Goal: Task Accomplishment & Management: Complete application form

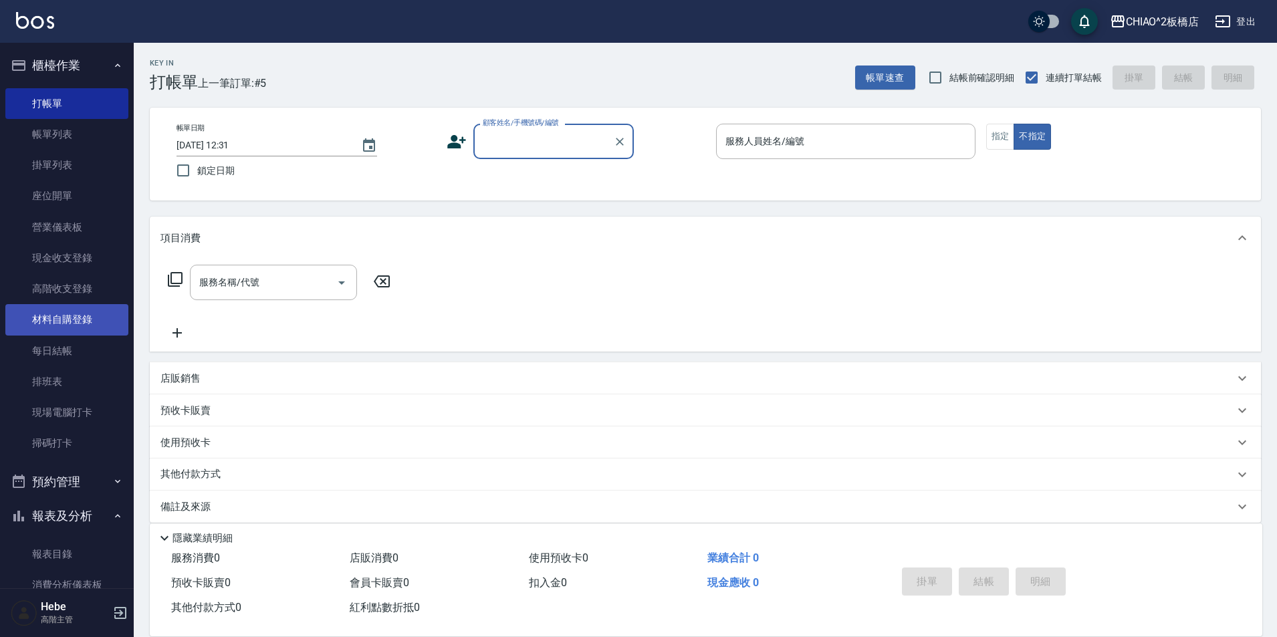
click at [74, 324] on link "材料自購登錄" at bounding box center [66, 319] width 123 height 31
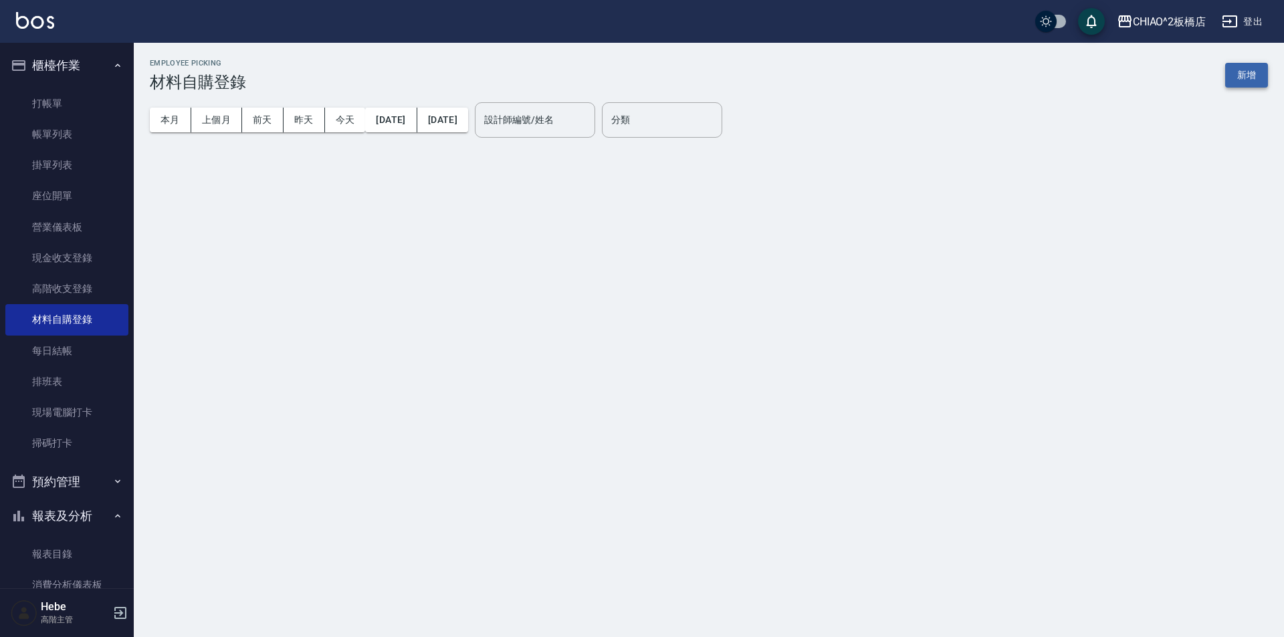
click at [1243, 71] on button "新增" at bounding box center [1246, 75] width 43 height 25
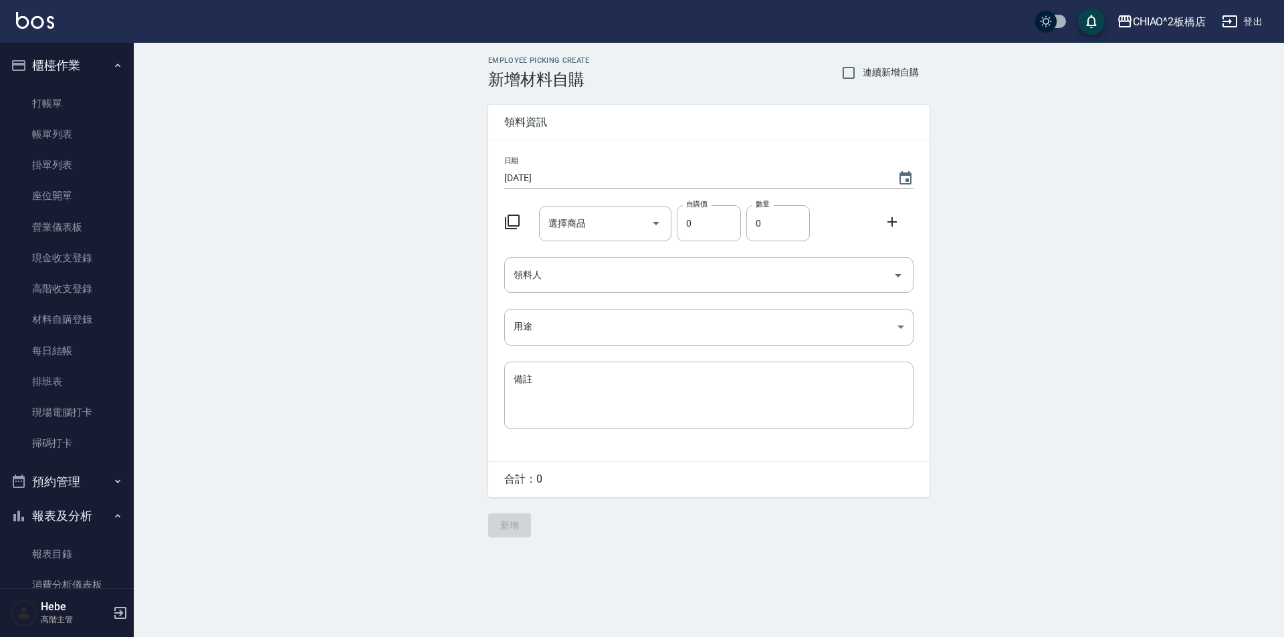
click at [518, 227] on icon at bounding box center [512, 222] width 15 height 15
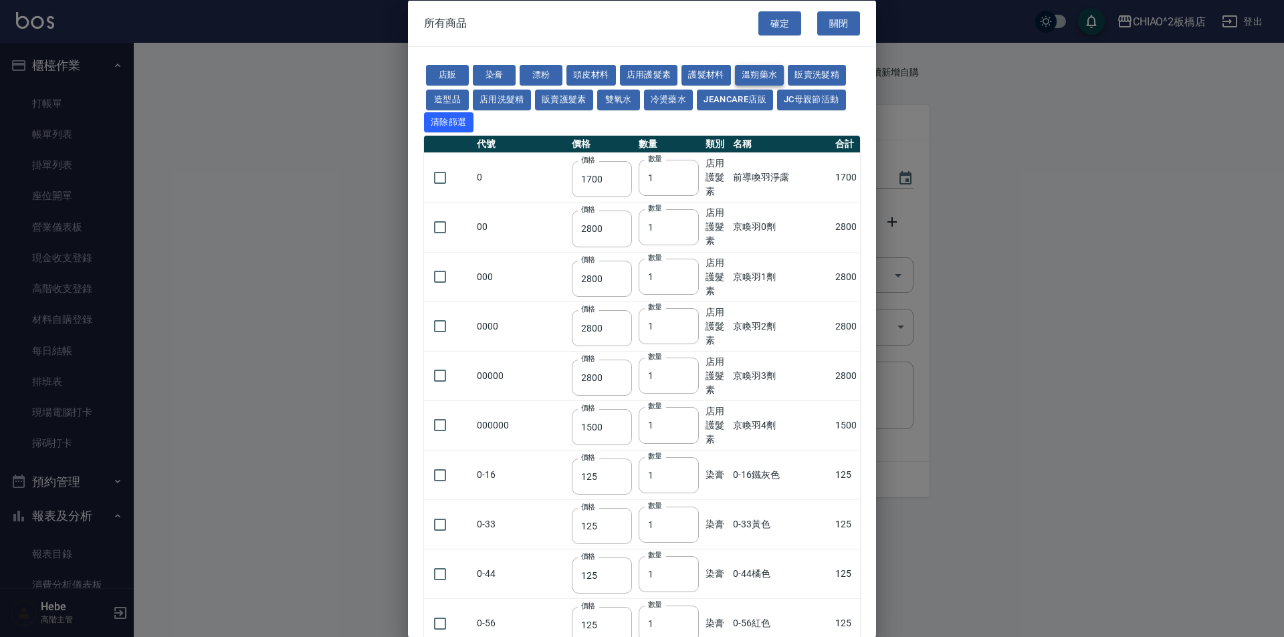
click at [743, 71] on button "溫朔藥水" at bounding box center [759, 75] width 49 height 21
type input "700"
type input "750"
type input "550"
type input "2000"
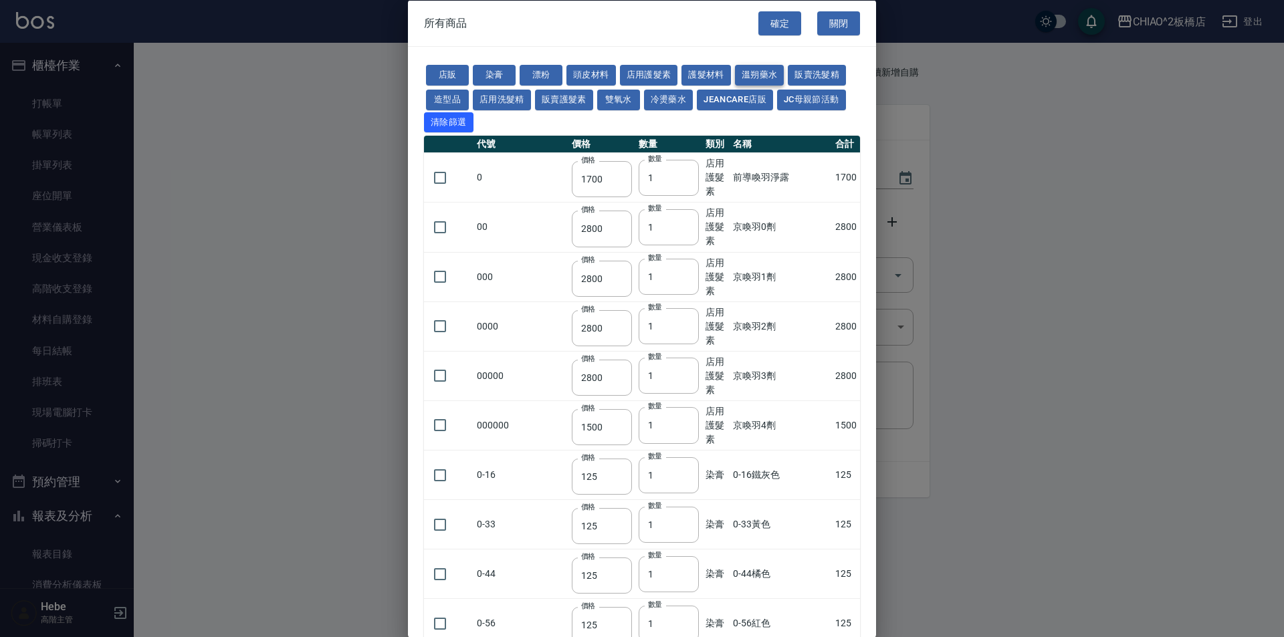
type input "3500"
type input "400"
type input "250"
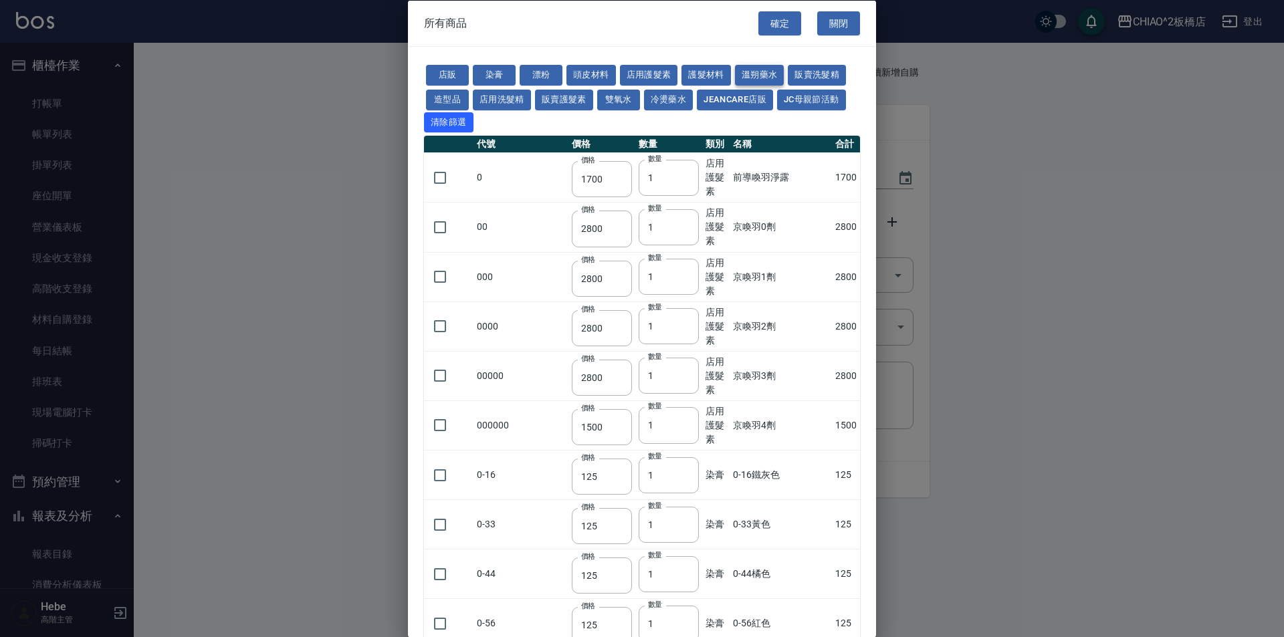
type input "250"
type input "700"
type input "900"
type input "480"
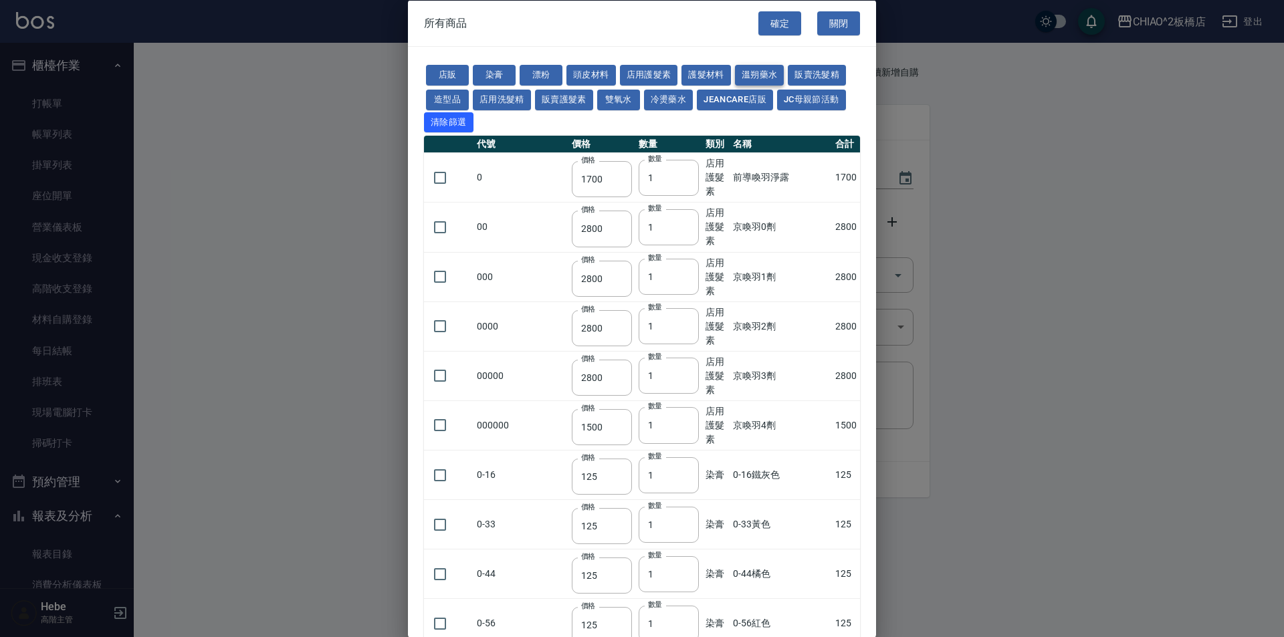
type input "480"
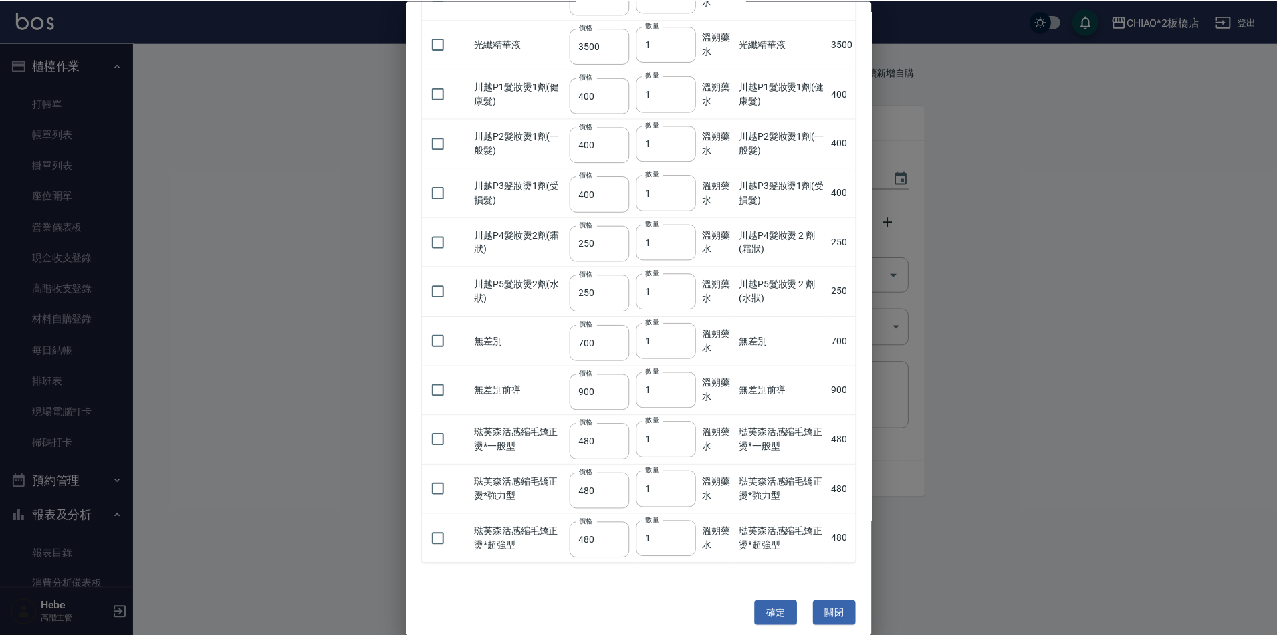
scroll to position [334, 0]
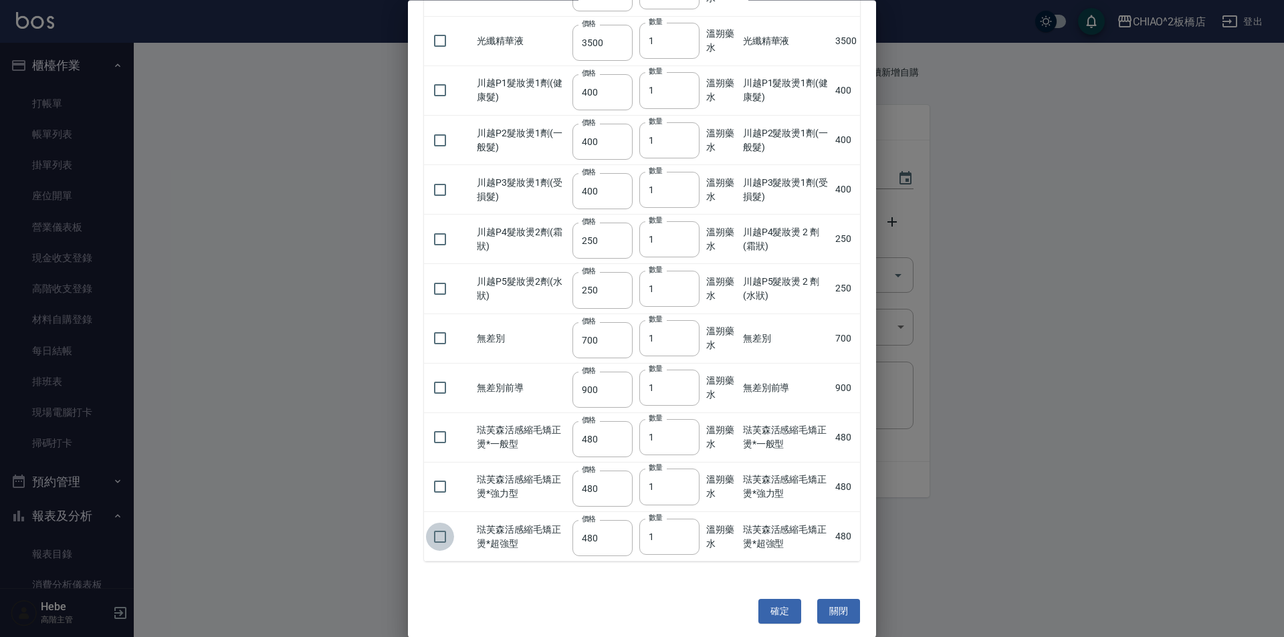
click at [447, 537] on input "checkbox" at bounding box center [440, 537] width 28 height 28
checkbox input "true"
click at [782, 615] on button "確定" at bounding box center [779, 612] width 43 height 25
type input "琺芙森活感縮毛矯正燙*超強型"
type input "480"
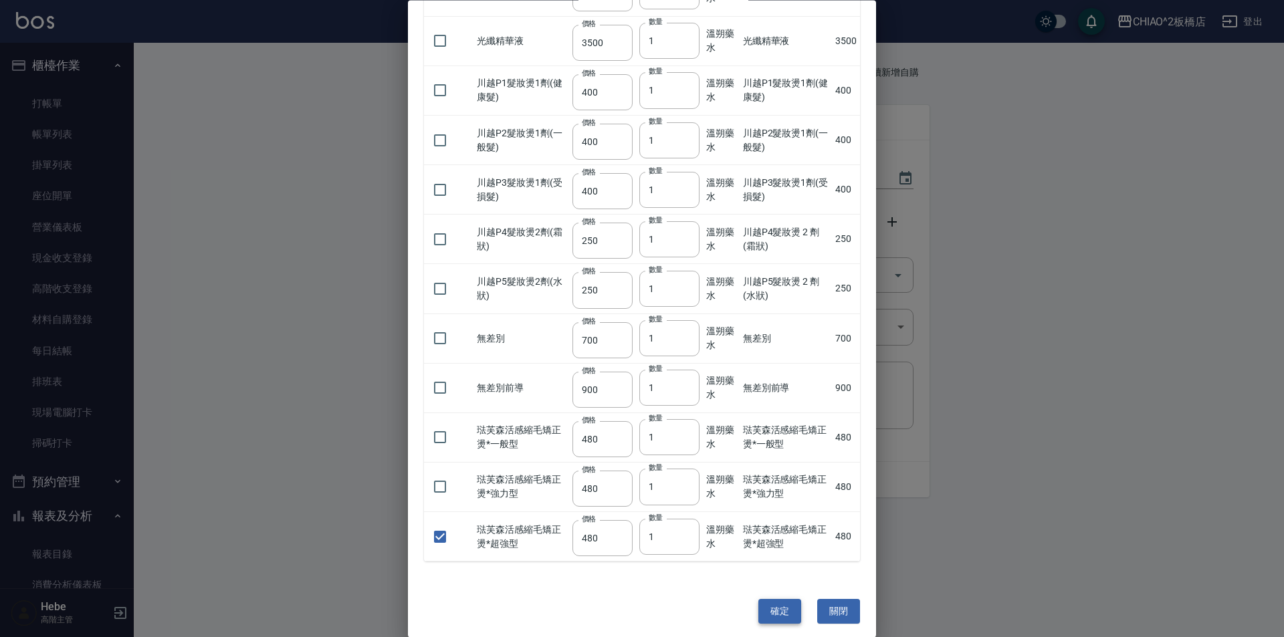
type input "1"
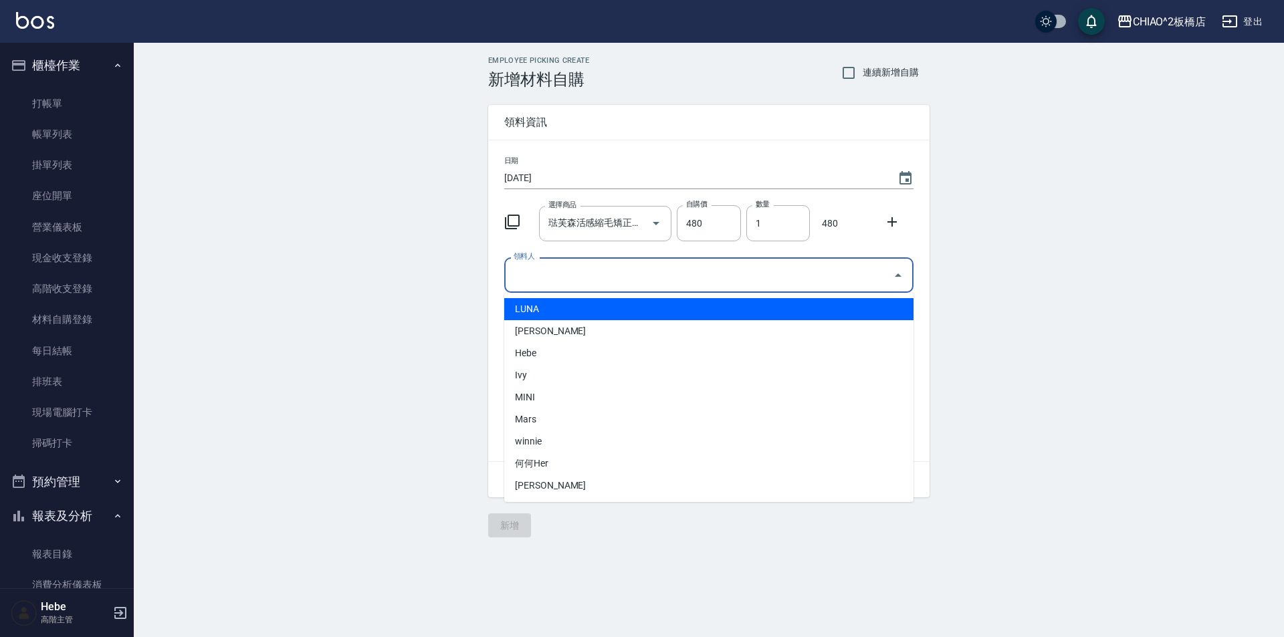
click at [744, 277] on input "領料人" at bounding box center [698, 274] width 377 height 23
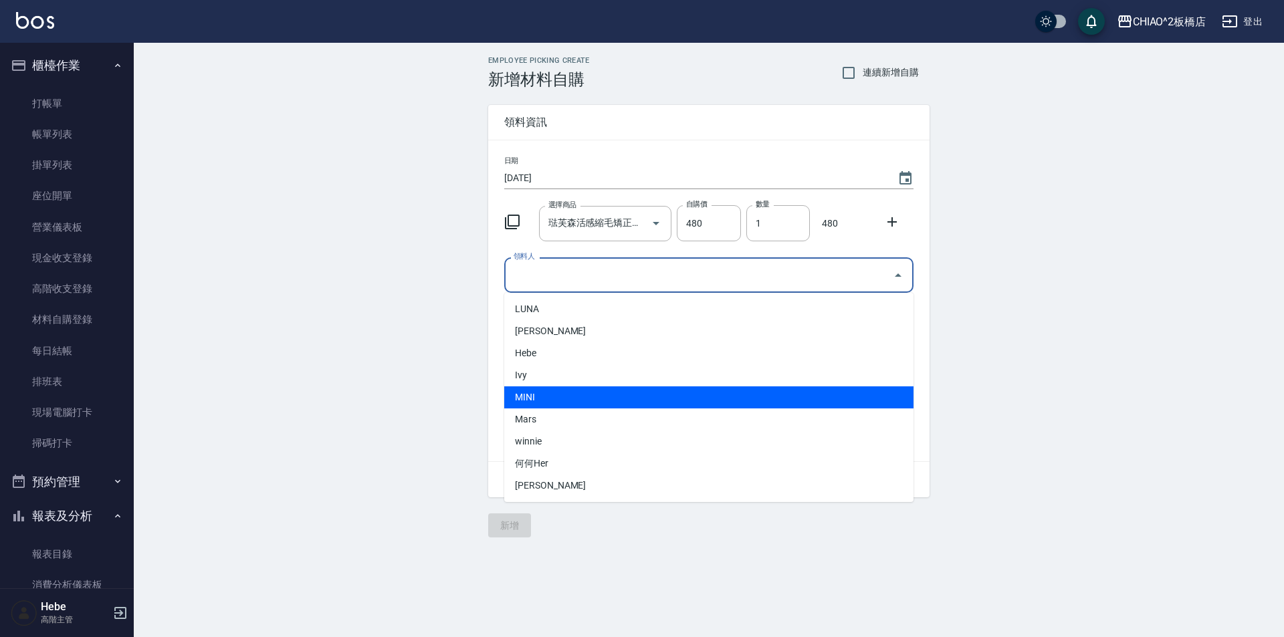
click at [655, 398] on li "MINI" at bounding box center [708, 397] width 409 height 22
type input "MINI"
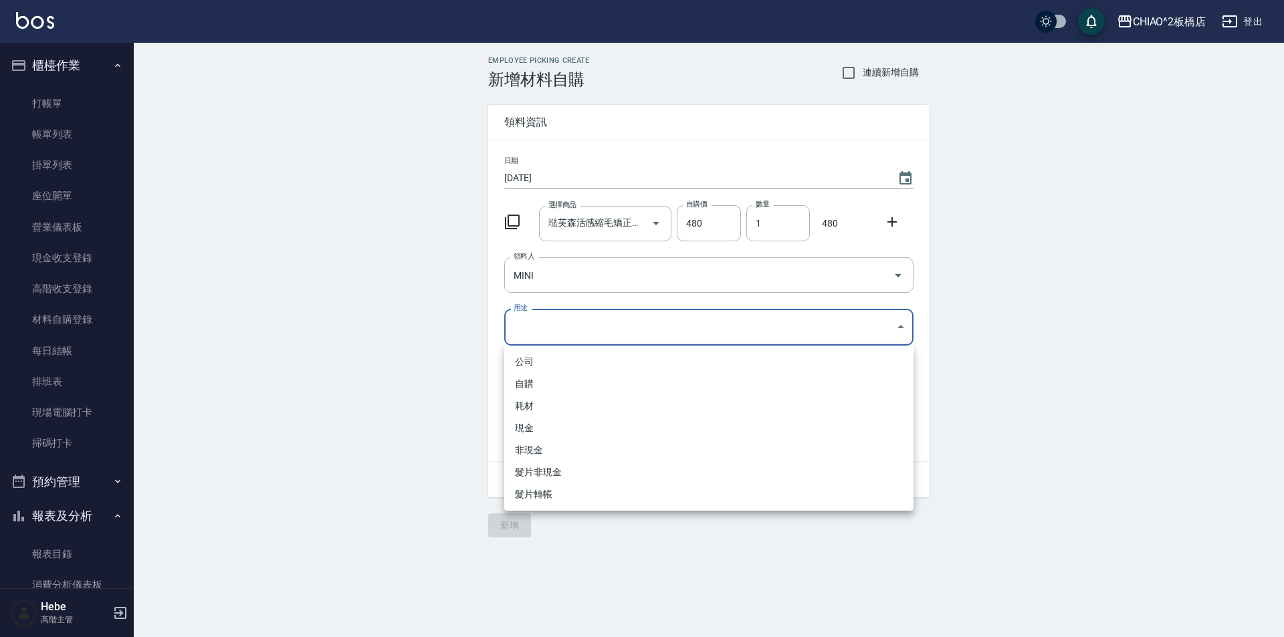
click at [624, 320] on body "CHIAO^2板橋店 登出 櫃檯作業 打帳單 帳單列表 掛單列表 座位開單 營業儀表板 現金收支登錄 高階收支登錄 材料自購登錄 每日結帳 排班表 現場電腦打…" at bounding box center [642, 318] width 1284 height 637
click at [602, 392] on li "自購" at bounding box center [708, 384] width 409 height 22
type input "自購"
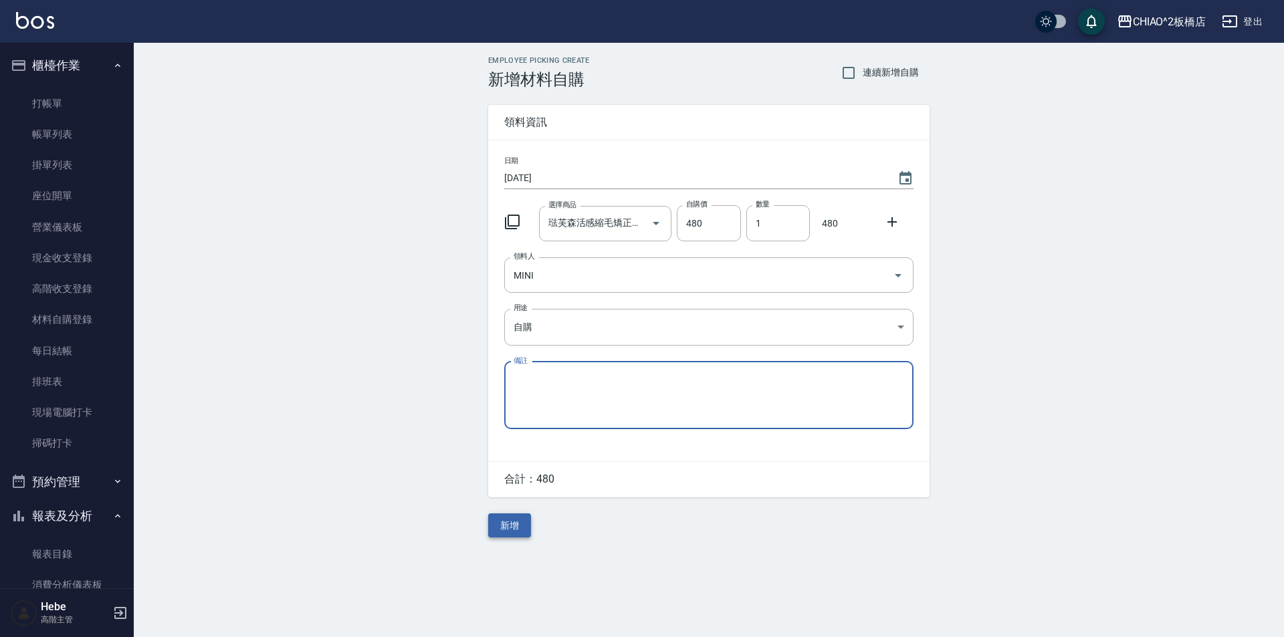
click at [504, 527] on button "新增" at bounding box center [509, 525] width 43 height 25
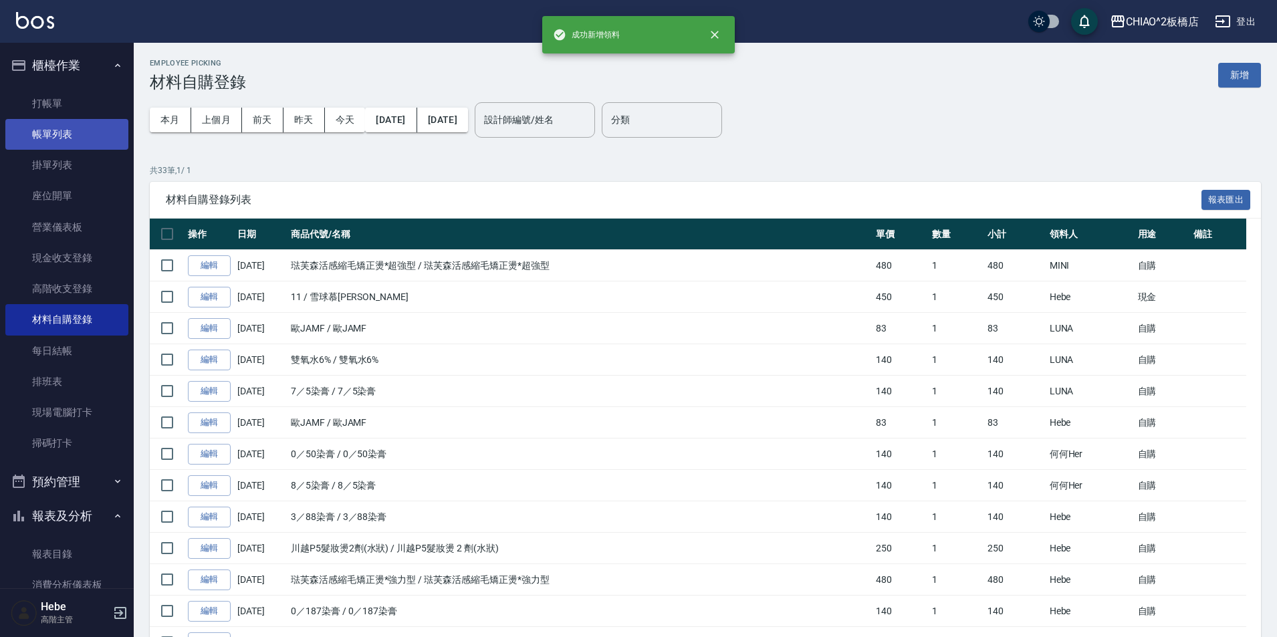
click at [73, 134] on link "帳單列表" at bounding box center [66, 134] width 123 height 31
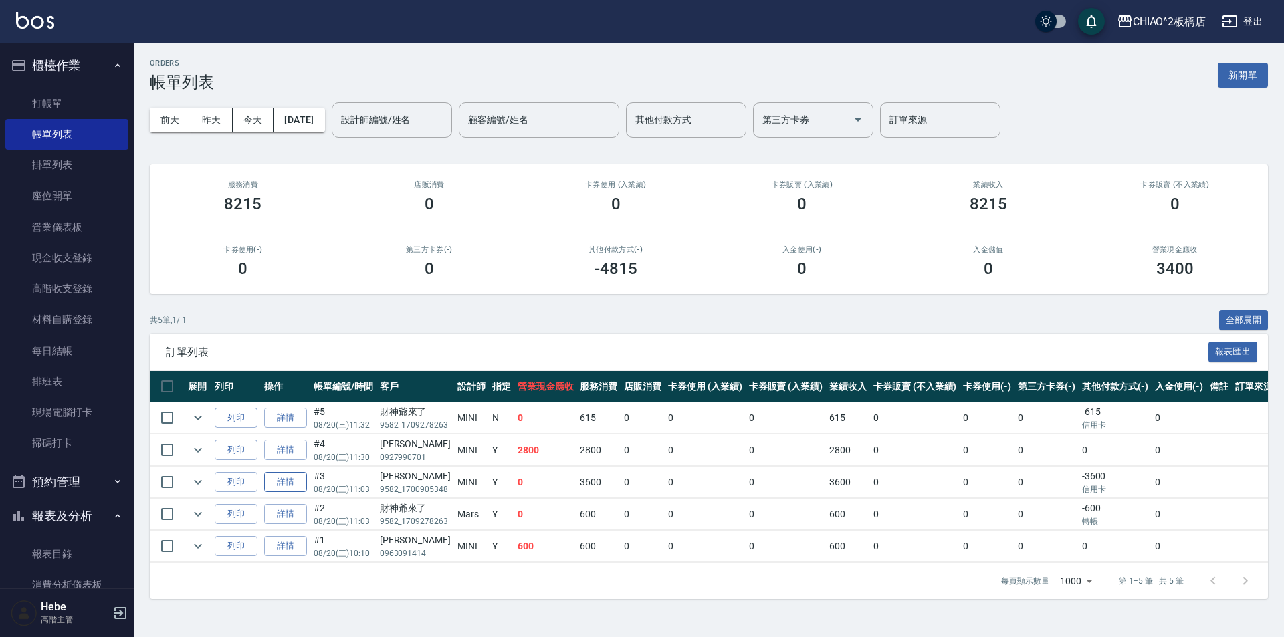
click at [277, 483] on link "詳情" at bounding box center [285, 482] width 43 height 21
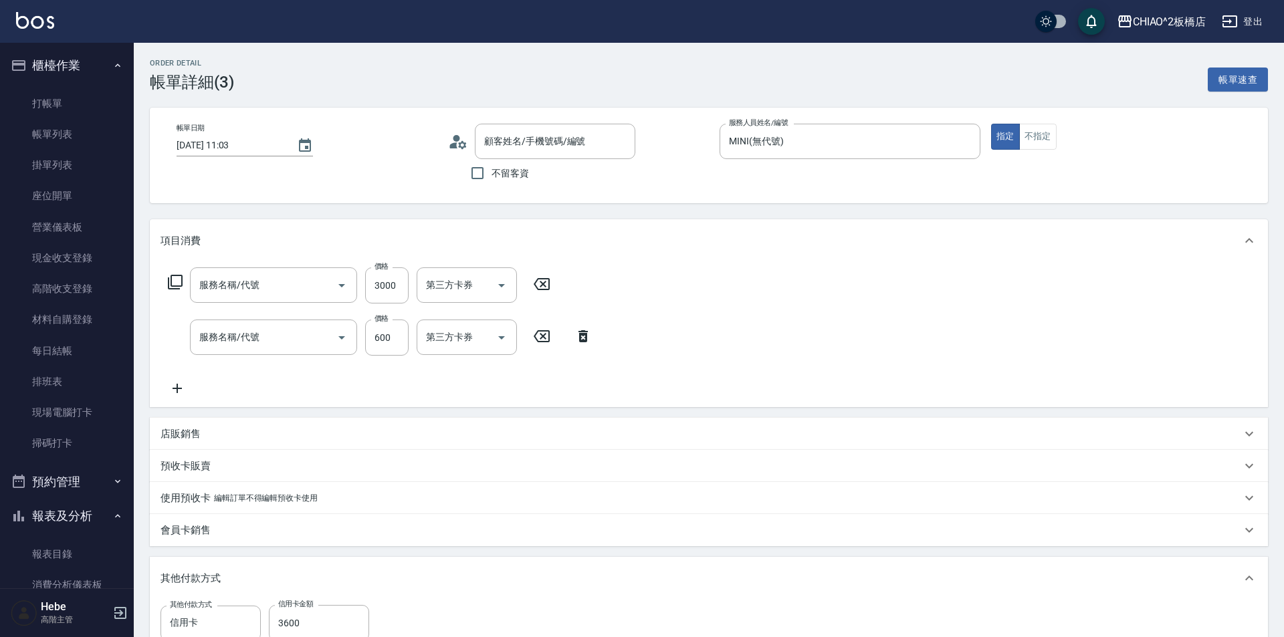
type input "[DATE] 11:03"
type input "MINI(無代號)"
type input "[PERSON_NAME]/9582_1700905348/null"
type input "女生燙髮(96677)"
type input "洗剪指定600(96678)"
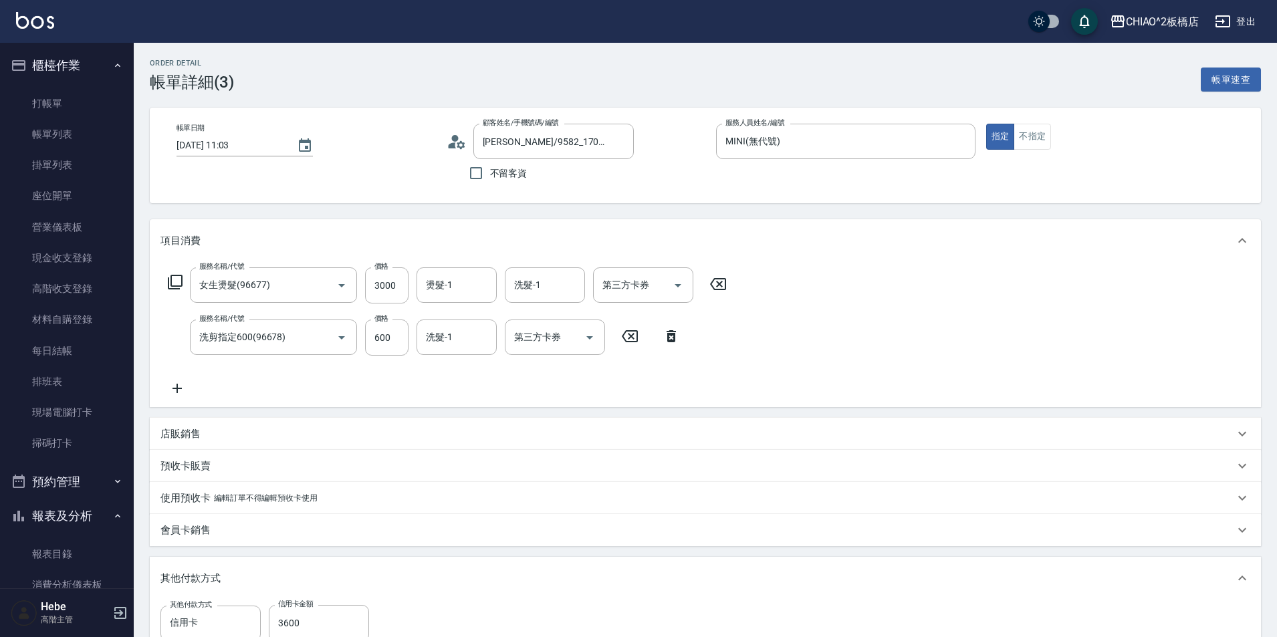
scroll to position [243, 0]
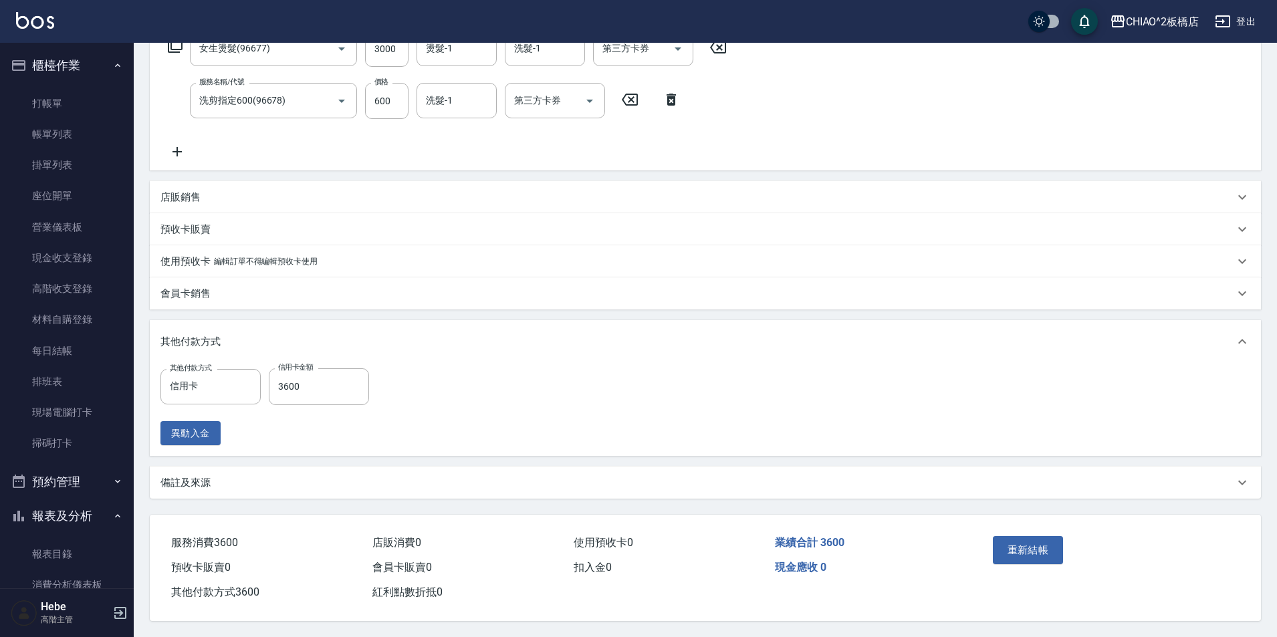
click at [253, 476] on div "備註及來源" at bounding box center [697, 483] width 1074 height 14
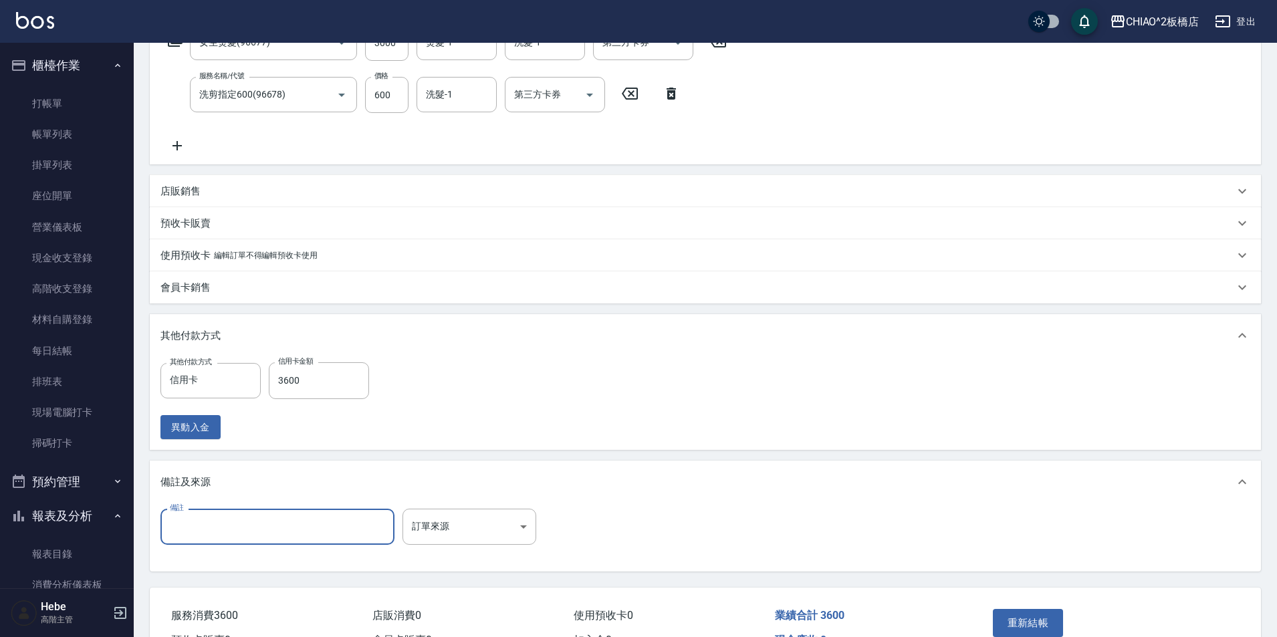
click at [237, 520] on input "備註" at bounding box center [277, 527] width 234 height 36
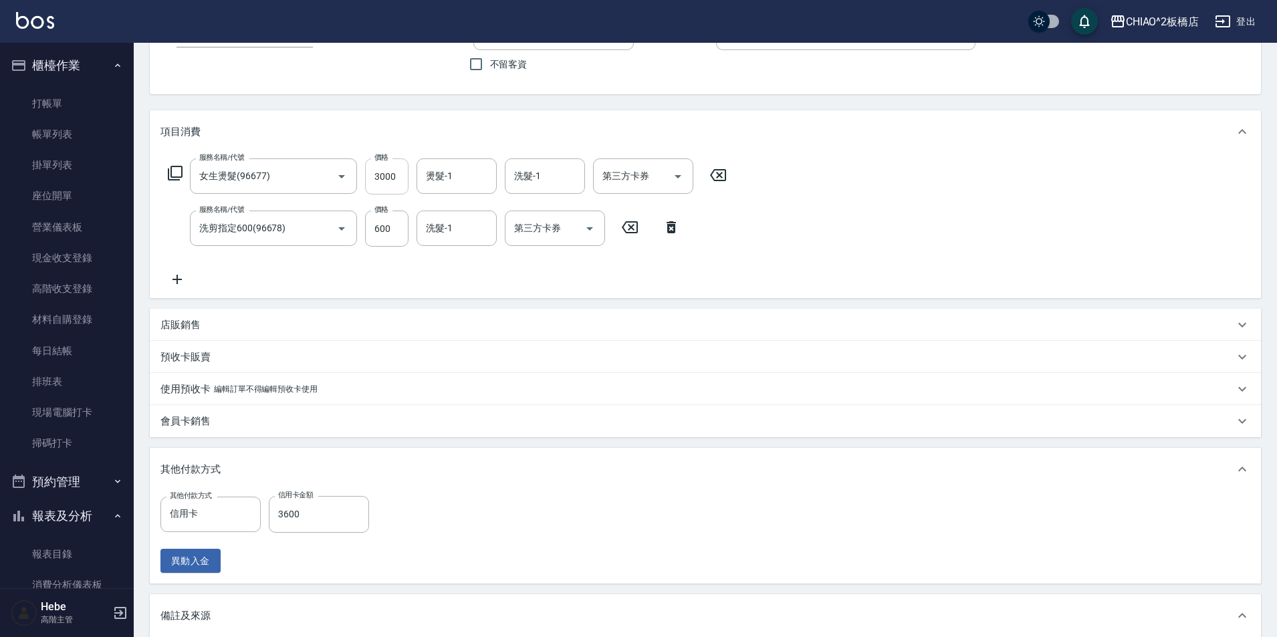
type input "補燙半頭。資生堂抗拒"
click at [399, 211] on input "600" at bounding box center [386, 229] width 43 height 36
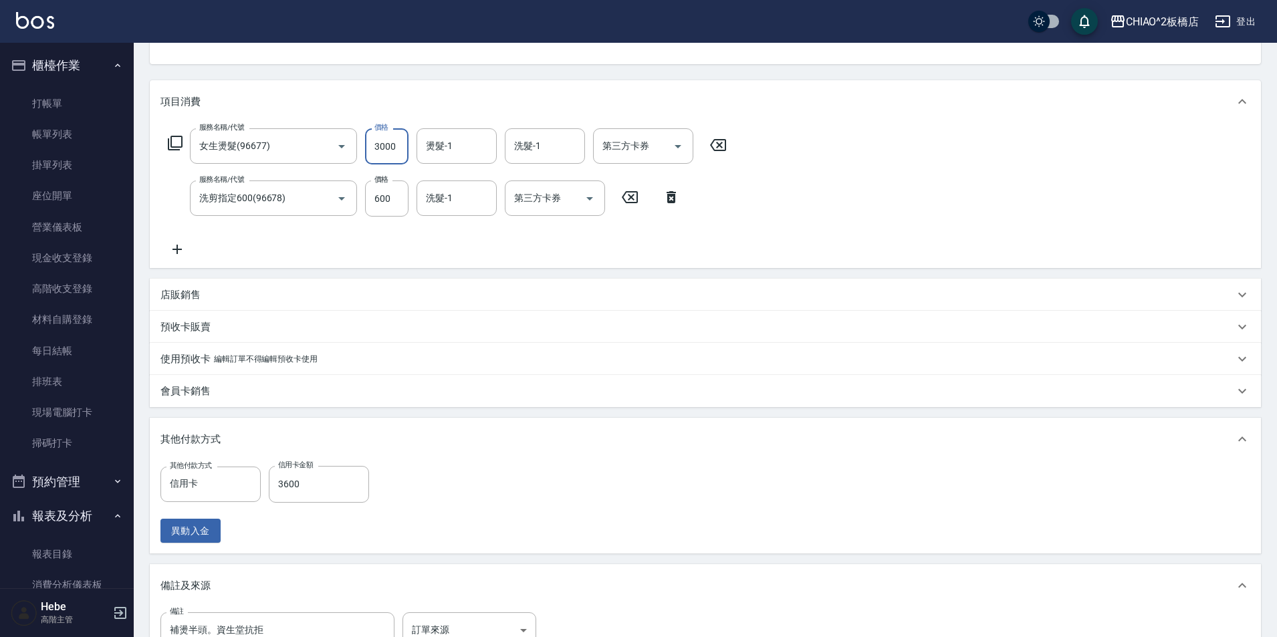
click at [396, 152] on input "3000" at bounding box center [386, 146] width 43 height 36
type input "2"
type input "0"
type input "2500"
click at [308, 482] on input "0" at bounding box center [319, 484] width 100 height 36
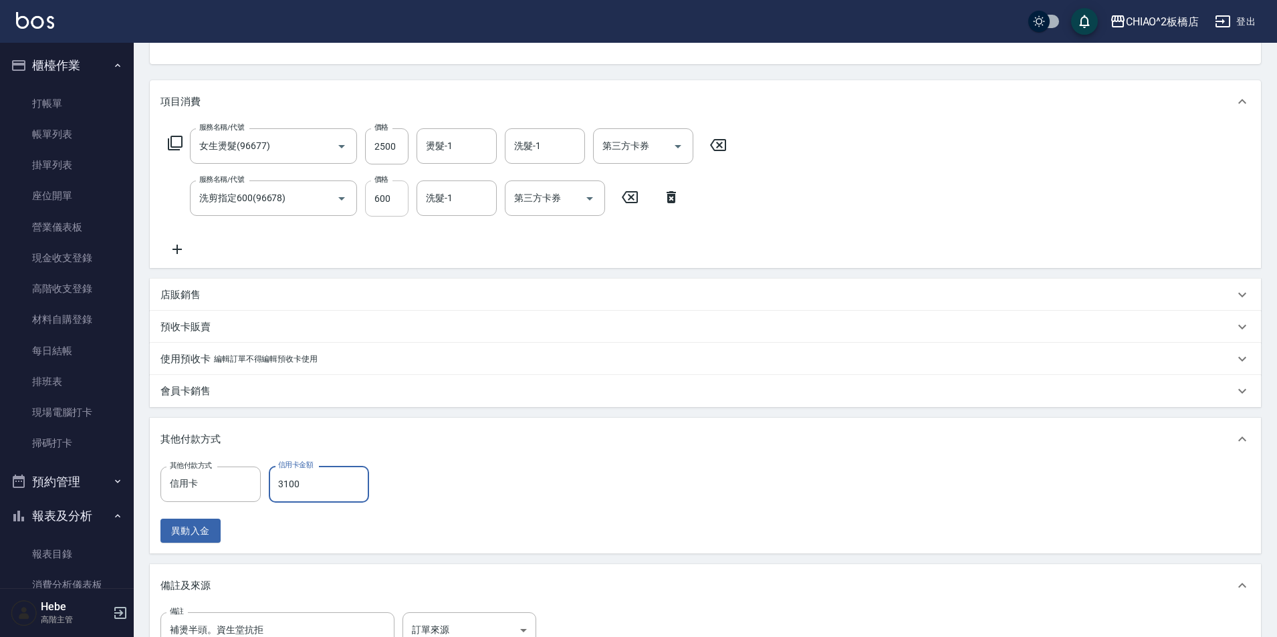
type input "3100"
click at [391, 200] on input "600" at bounding box center [386, 199] width 43 height 36
type input "6"
type input "0"
type input "650"
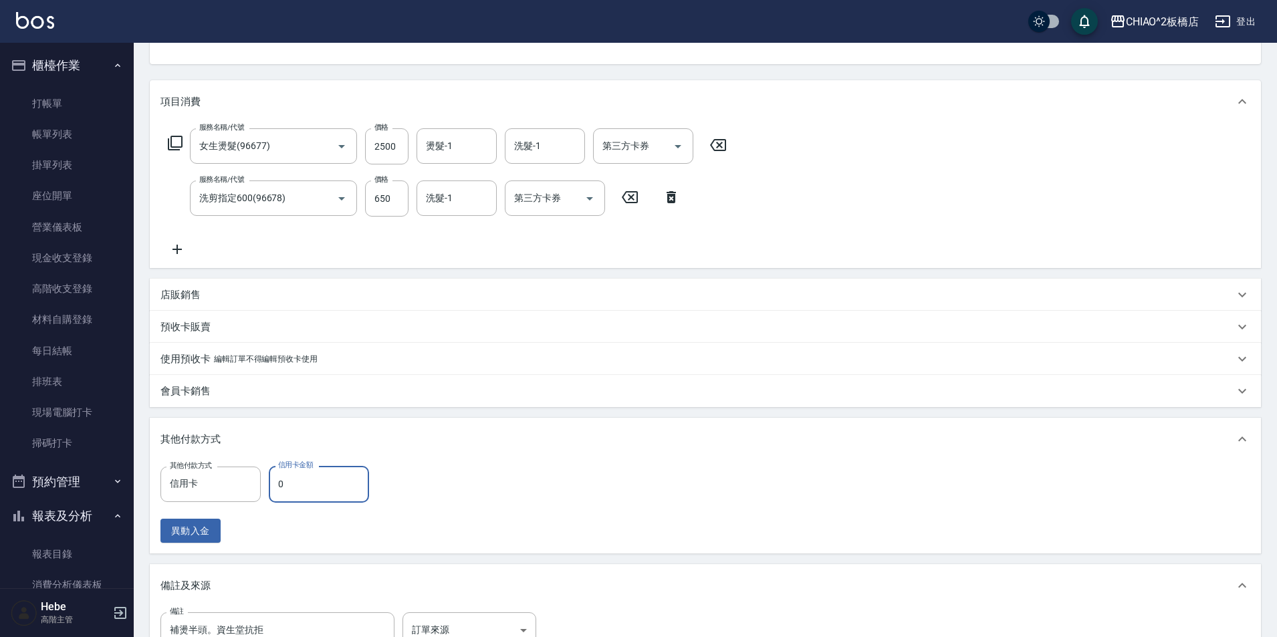
click at [323, 486] on input "0" at bounding box center [319, 484] width 100 height 36
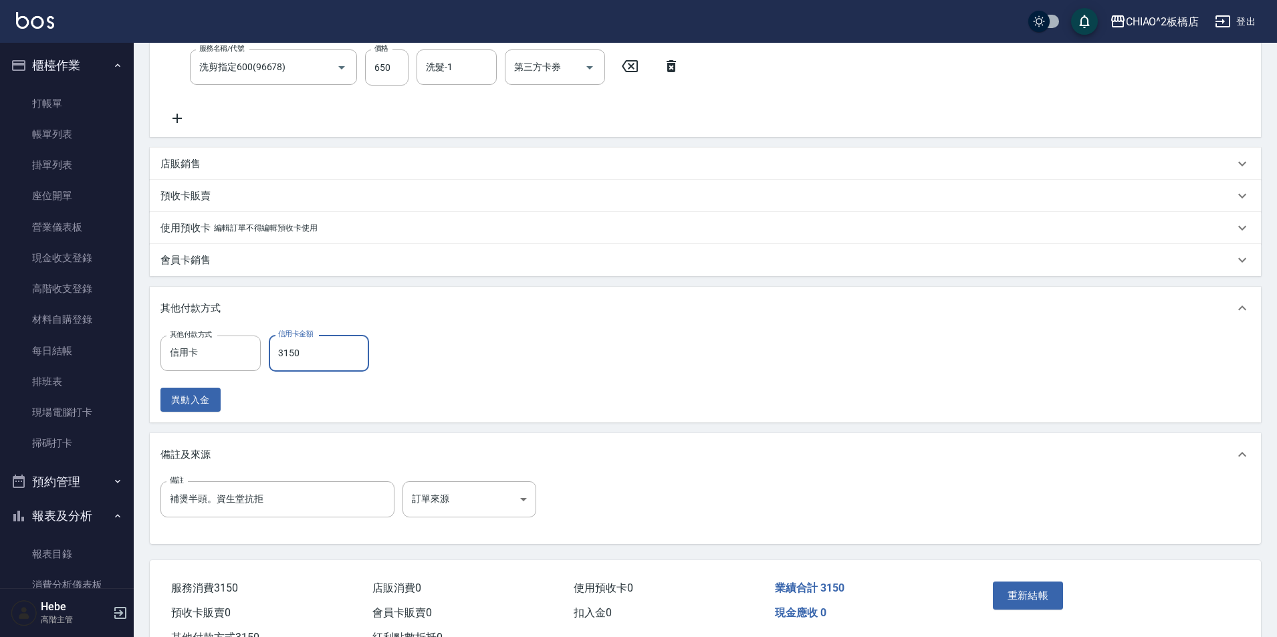
scroll to position [273, 0]
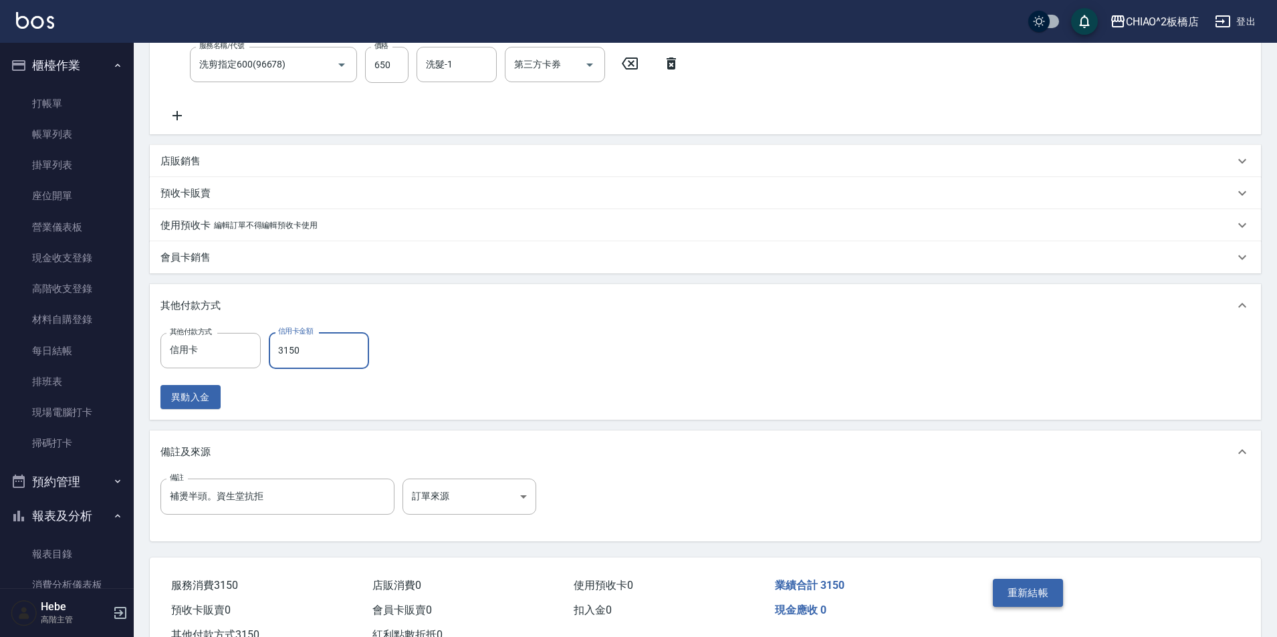
type input "3150"
click at [1007, 596] on button "重新結帳" at bounding box center [1028, 593] width 71 height 28
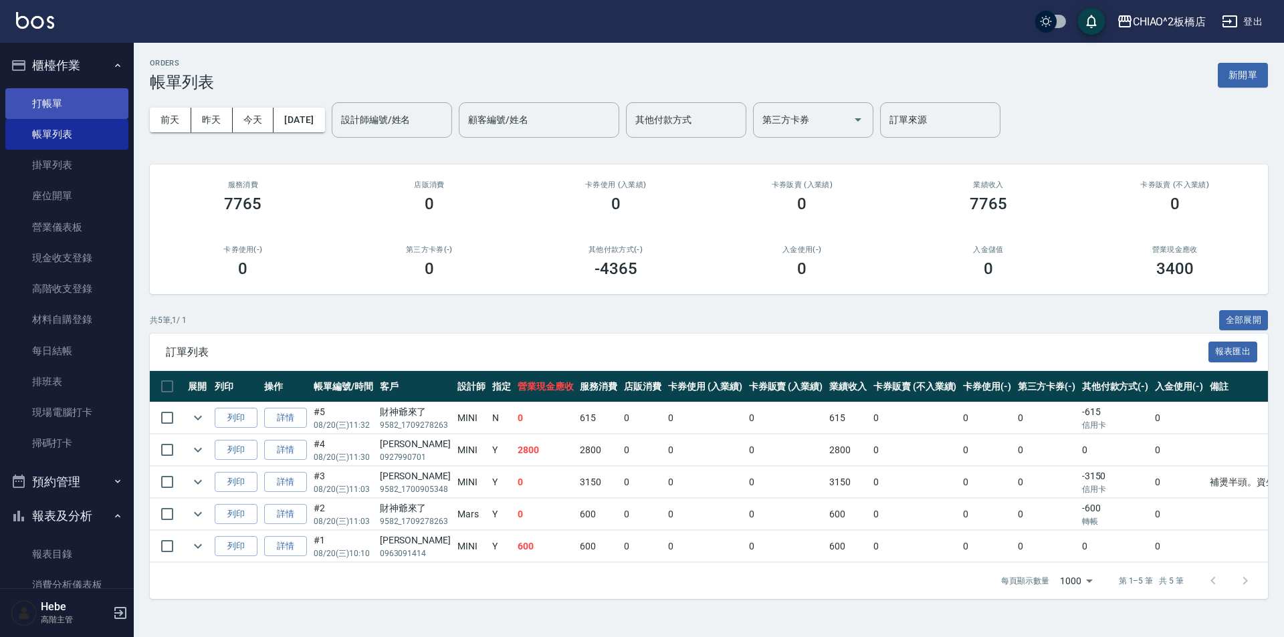
click at [71, 106] on link "打帳單" at bounding box center [66, 103] width 123 height 31
